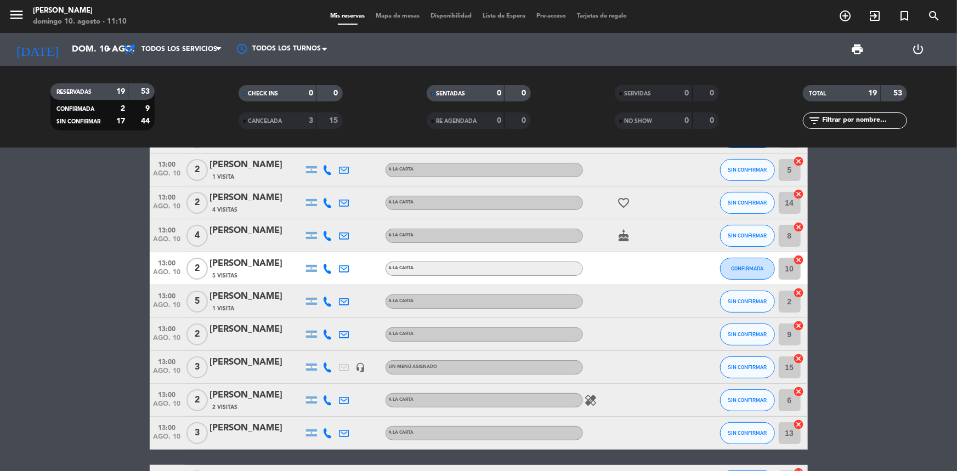
scroll to position [99, 0]
click at [563, 141] on div "RESERVADAS 19 53 CONFIRMADA 2 9 SIN CONFIRMAR 17 44 CHECK INS 0 0 CANCELADA 3 1…" at bounding box center [478, 107] width 957 height 82
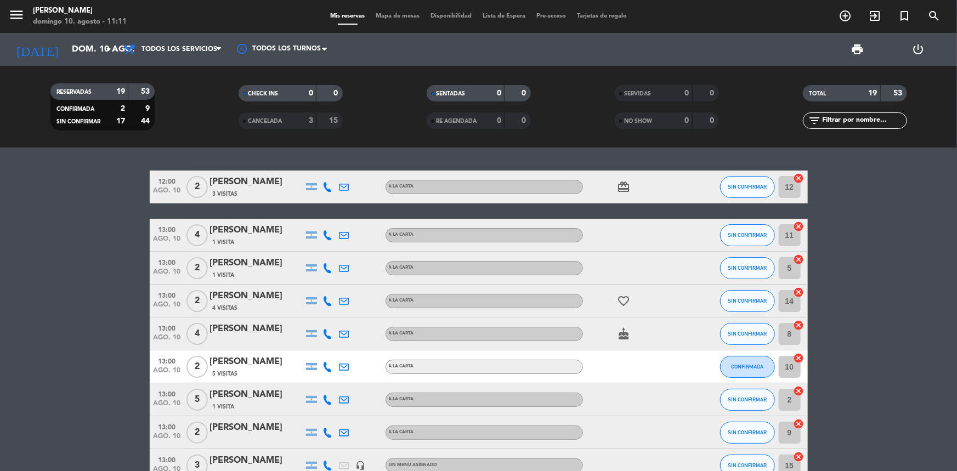
scroll to position [0, 0]
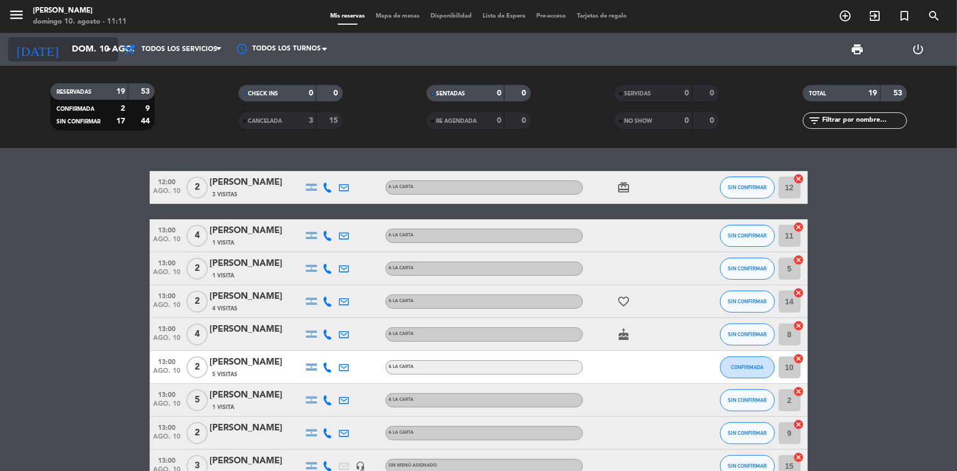
click at [110, 49] on icon "arrow_drop_down" at bounding box center [108, 49] width 13 height 13
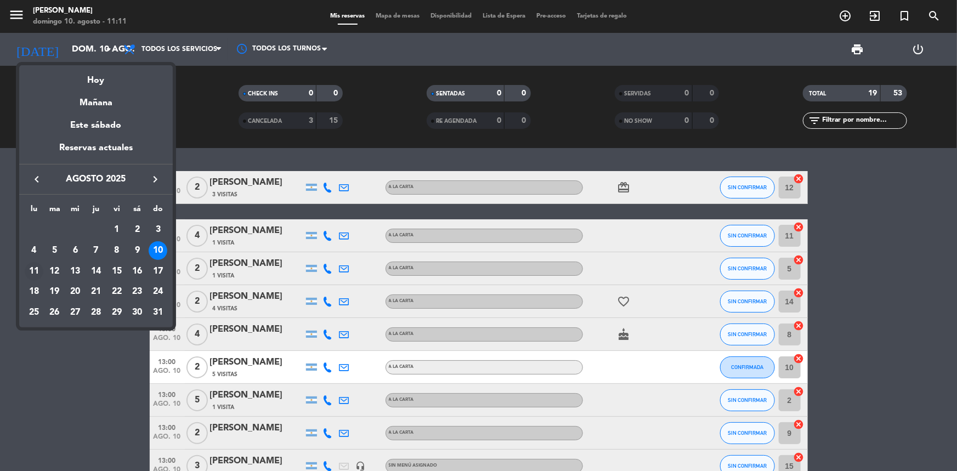
click at [37, 272] on div "11" at bounding box center [34, 271] width 19 height 19
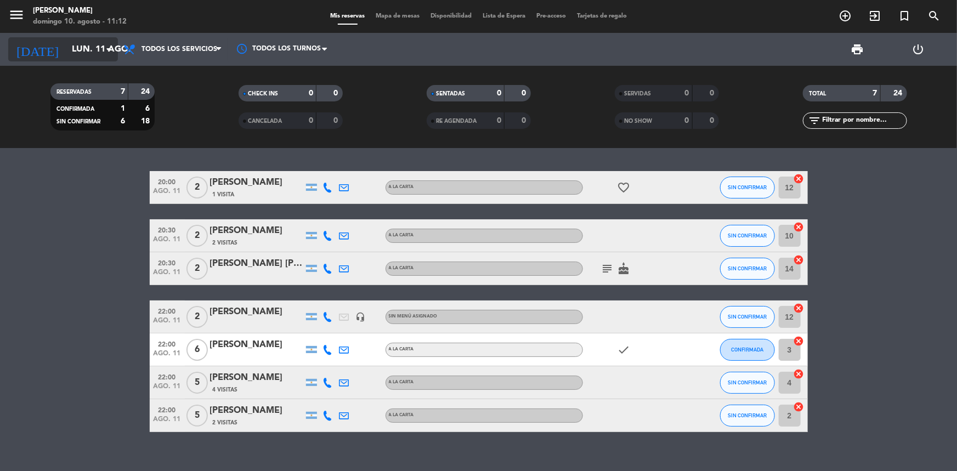
click at [109, 49] on icon "arrow_drop_down" at bounding box center [108, 49] width 13 height 13
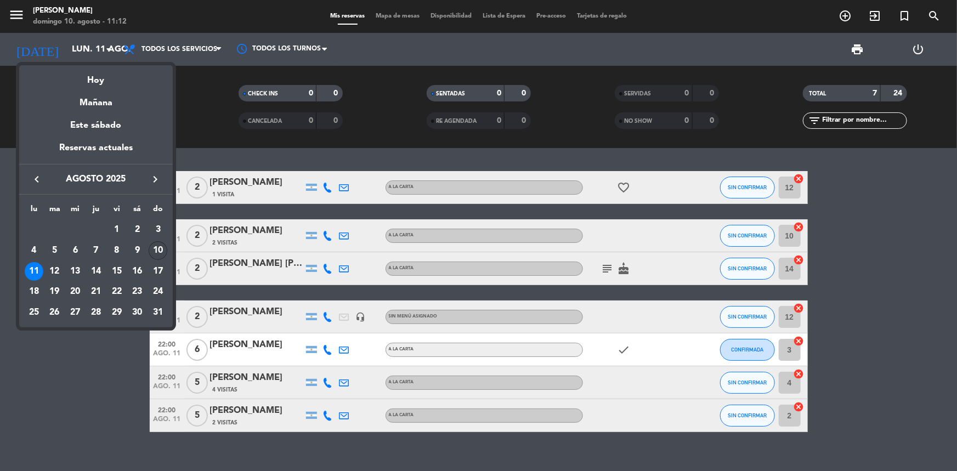
click at [155, 251] on div "10" at bounding box center [158, 250] width 19 height 19
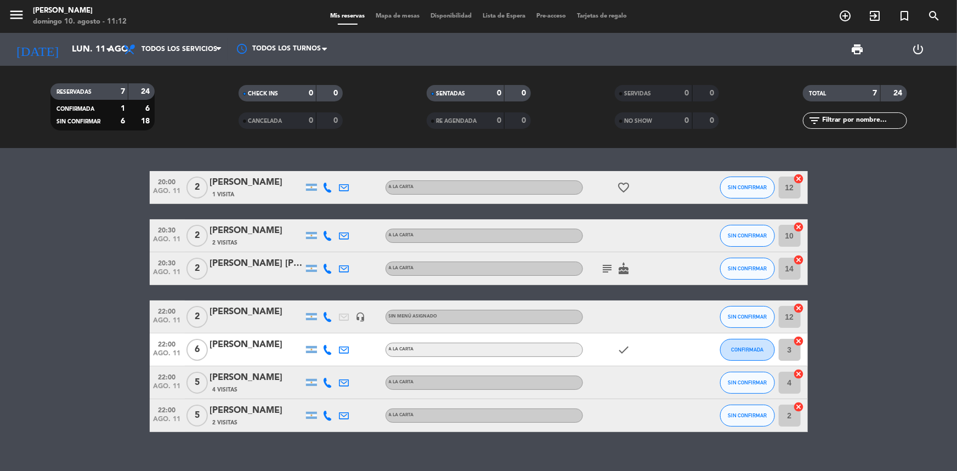
type input "dom. 10 ago."
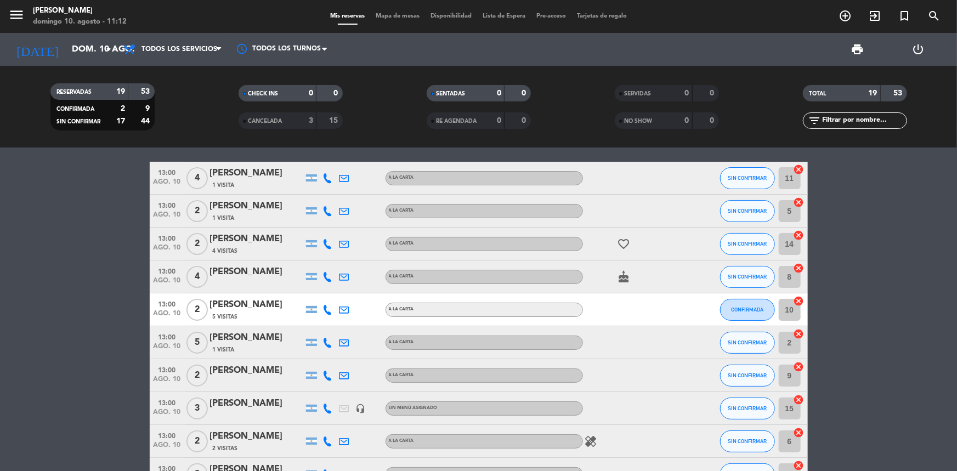
scroll to position [8, 0]
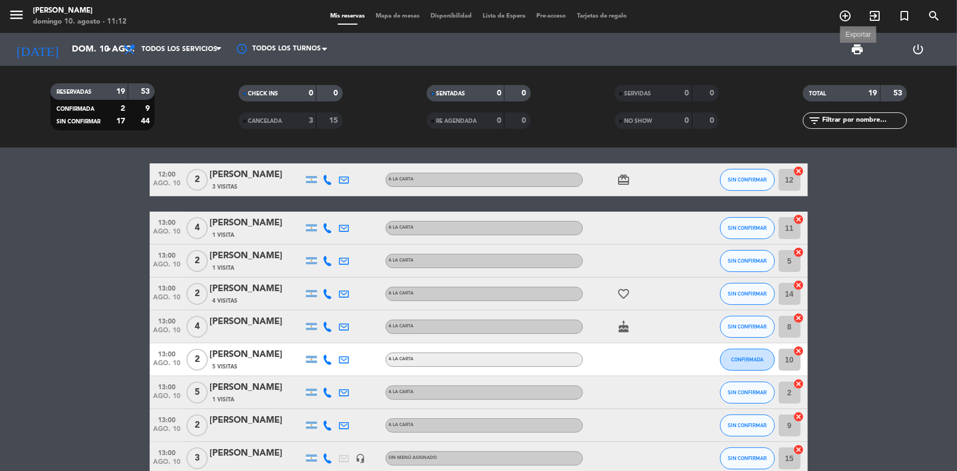
click at [857, 44] on span "print" at bounding box center [858, 49] width 13 height 13
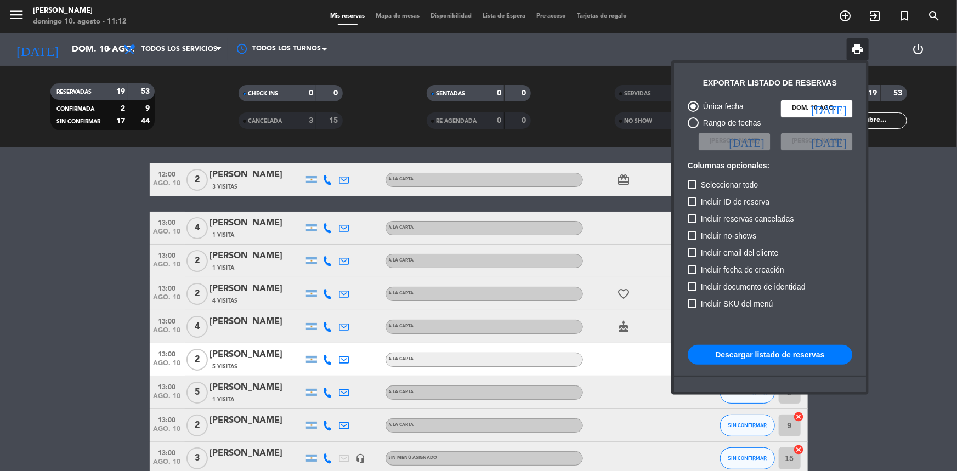
click at [770, 357] on button "Descargar listado de reservas" at bounding box center [770, 355] width 165 height 20
click at [926, 201] on div at bounding box center [478, 235] width 957 height 471
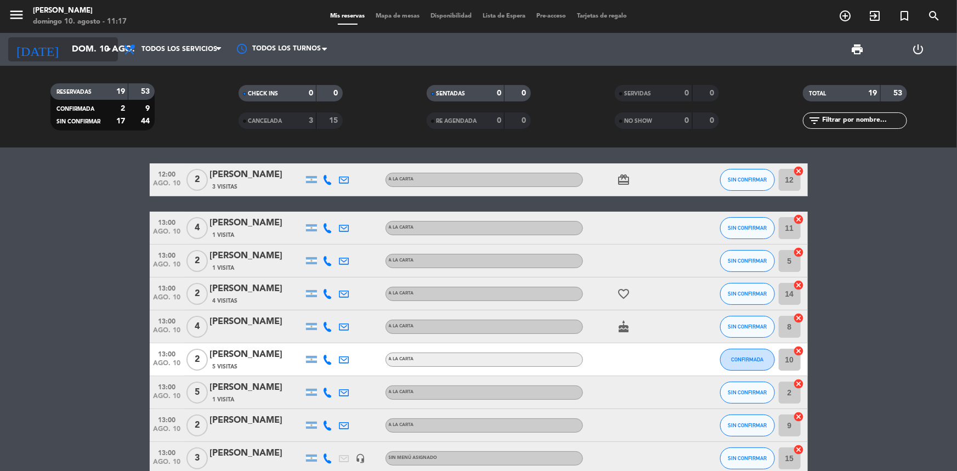
click at [106, 48] on icon "arrow_drop_down" at bounding box center [108, 49] width 13 height 13
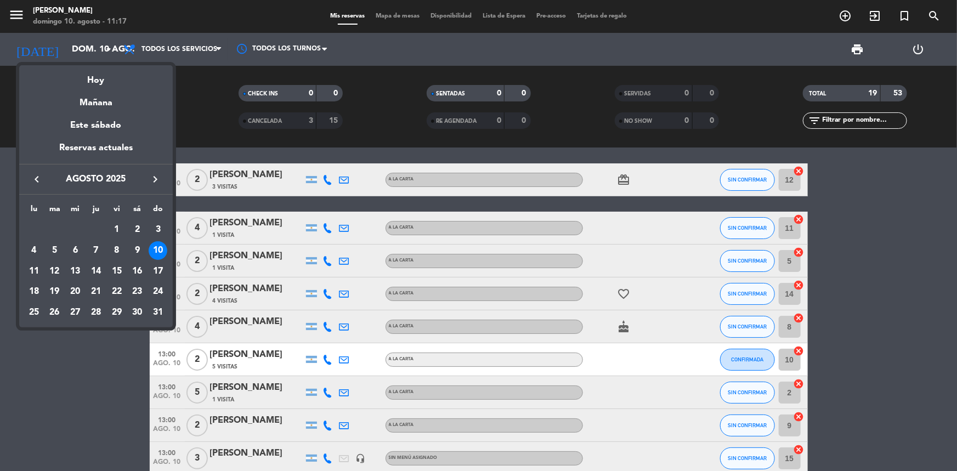
click at [208, 122] on div at bounding box center [478, 235] width 957 height 471
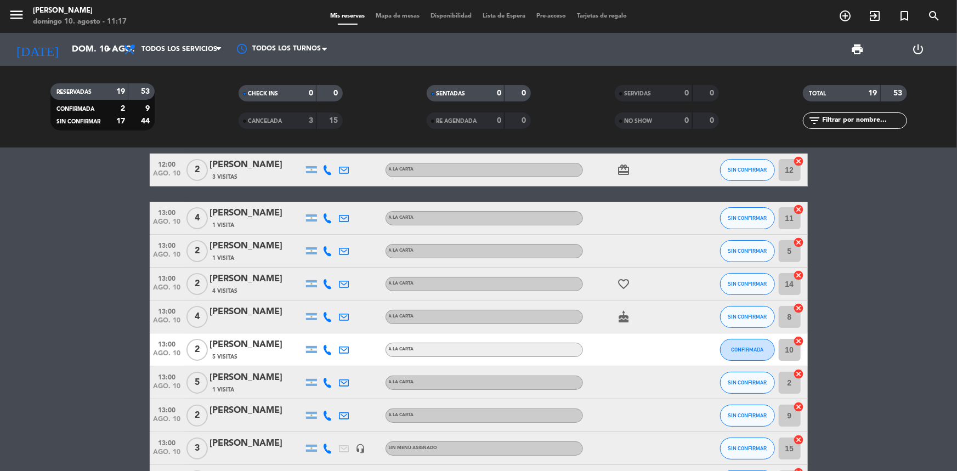
scroll to position [0, 0]
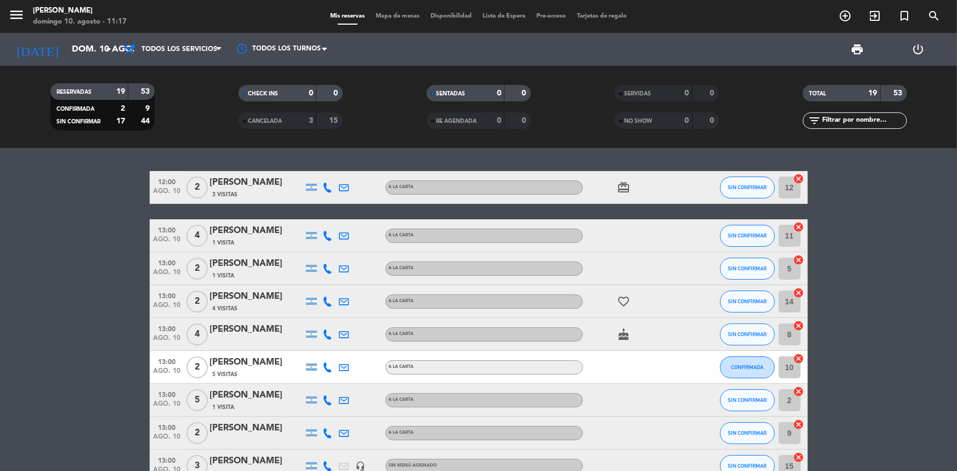
click at [108, 52] on icon "arrow_drop_down" at bounding box center [108, 49] width 13 height 13
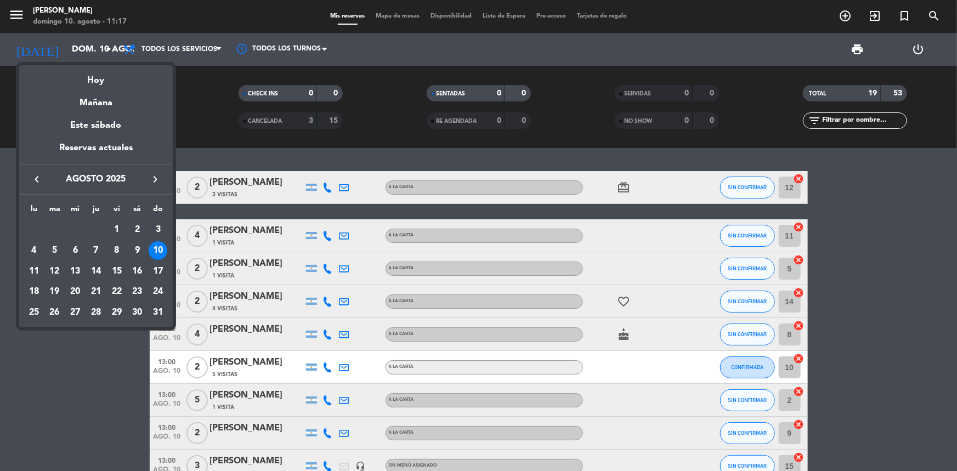
click at [183, 216] on div at bounding box center [478, 235] width 957 height 471
